Goal: Task Accomplishment & Management: Manage account settings

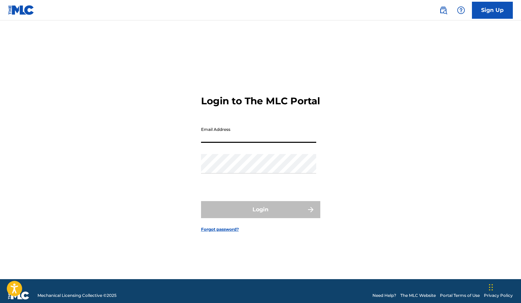
click at [240, 143] on input "Email Address" at bounding box center [258, 132] width 115 height 19
drag, startPoint x: 259, startPoint y: 140, endPoint x: 138, endPoint y: 121, distance: 122.5
click at [138, 121] on div "Login to The MLC Portal Email Address [EMAIL_ADDRESS][DOMAIN_NAME] Password Log…" at bounding box center [260, 158] width 477 height 242
type input "[EMAIL_ADDRESS][DOMAIN_NAME]"
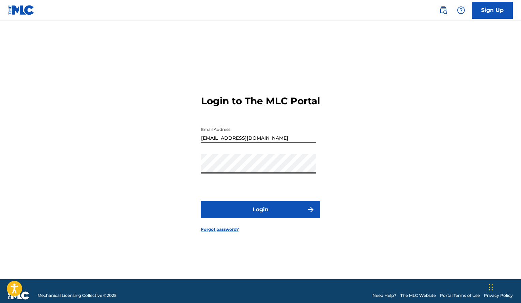
click at [201, 201] on button "Login" at bounding box center [260, 209] width 119 height 17
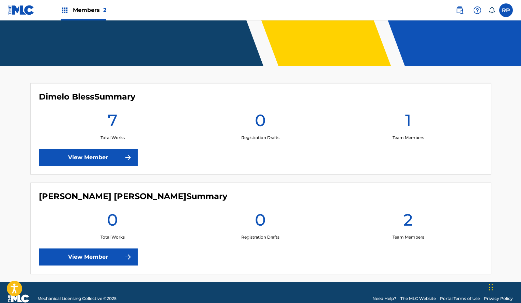
scroll to position [146, 0]
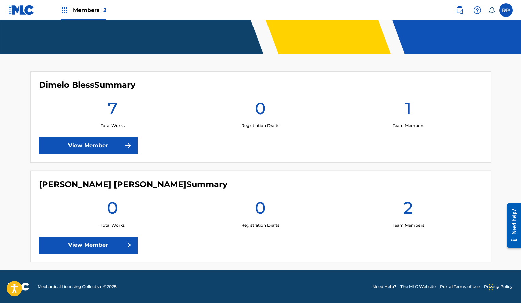
click at [105, 242] on link "View Member" at bounding box center [88, 245] width 99 height 17
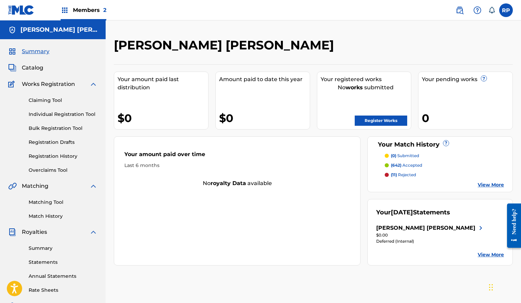
click at [491, 258] on link "View More" at bounding box center [491, 254] width 26 height 7
click at [85, 5] on div "Members 2" at bounding box center [84, 10] width 46 height 20
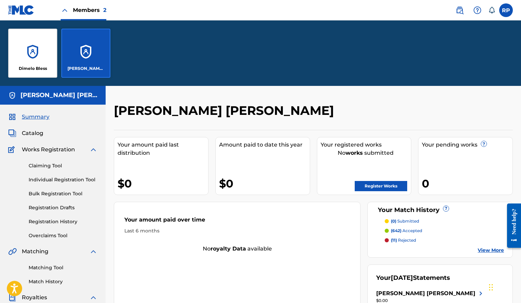
click at [42, 52] on div "Dimelo Bless" at bounding box center [32, 53] width 49 height 49
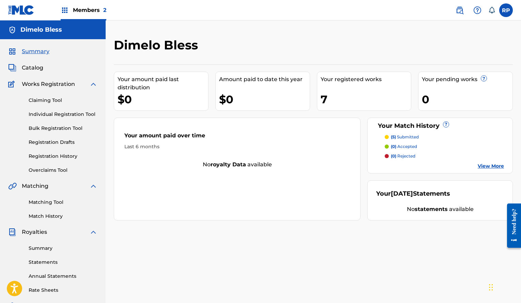
click at [42, 69] on span "Catalog" at bounding box center [32, 68] width 21 height 8
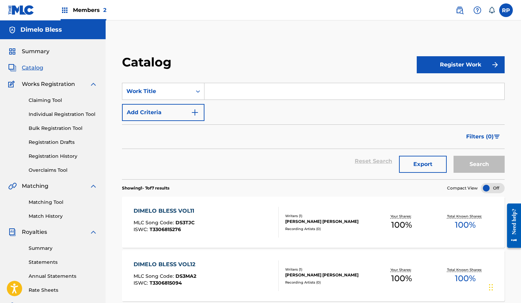
click at [36, 52] on span "Summary" at bounding box center [36, 51] width 28 height 8
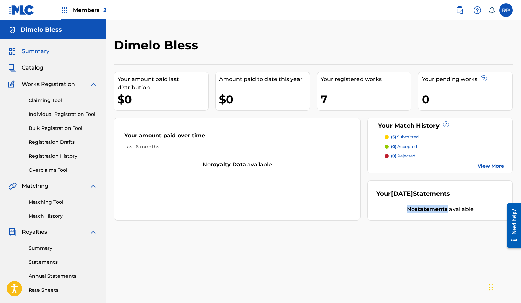
drag, startPoint x: 448, startPoint y: 210, endPoint x: 407, endPoint y: 222, distance: 42.4
click at [407, 222] on div "Dimelo Bless Your amount paid last distribution $0 Amount paid to date this yea…" at bounding box center [313, 213] width 415 height 352
click at [433, 219] on div "Your [DATE] Statements No statements available" at bounding box center [440, 200] width 146 height 40
